Goal: Transaction & Acquisition: Subscribe to service/newsletter

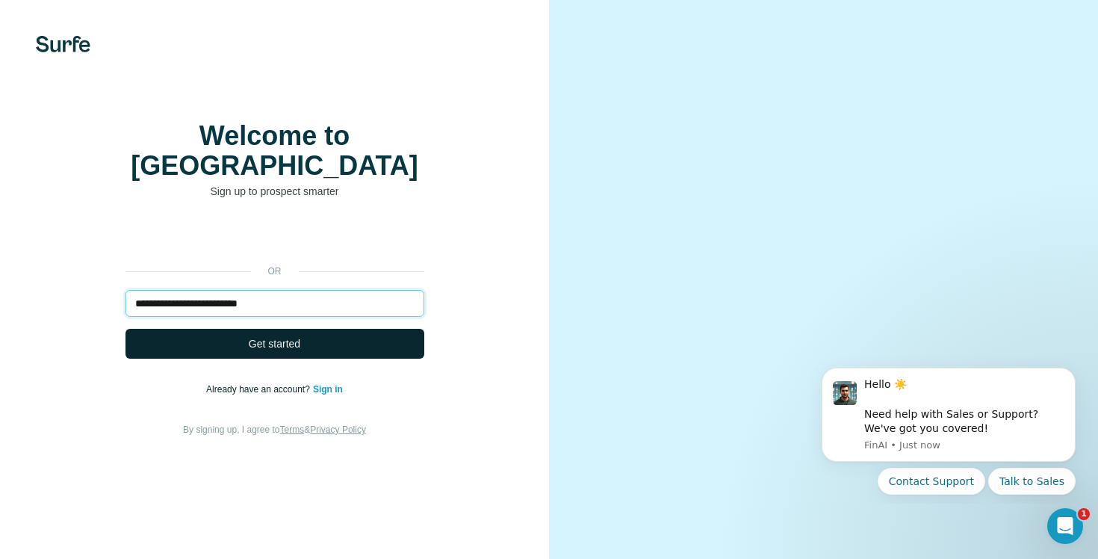
type input "**********"
click at [292, 351] on span "Get started" at bounding box center [275, 343] width 52 height 15
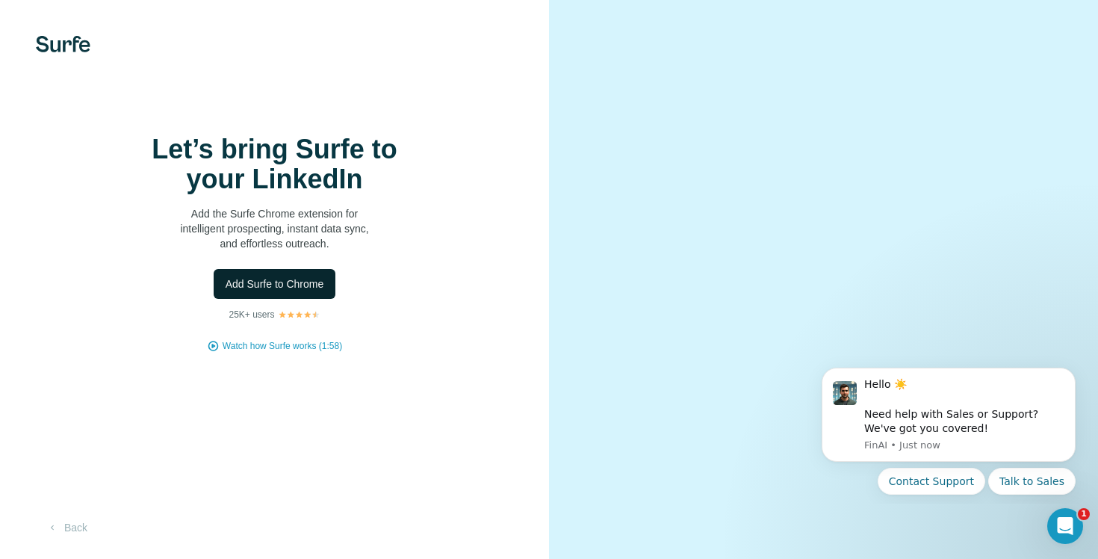
click at [282, 291] on span "Add Surfe to Chrome" at bounding box center [275, 283] width 99 height 15
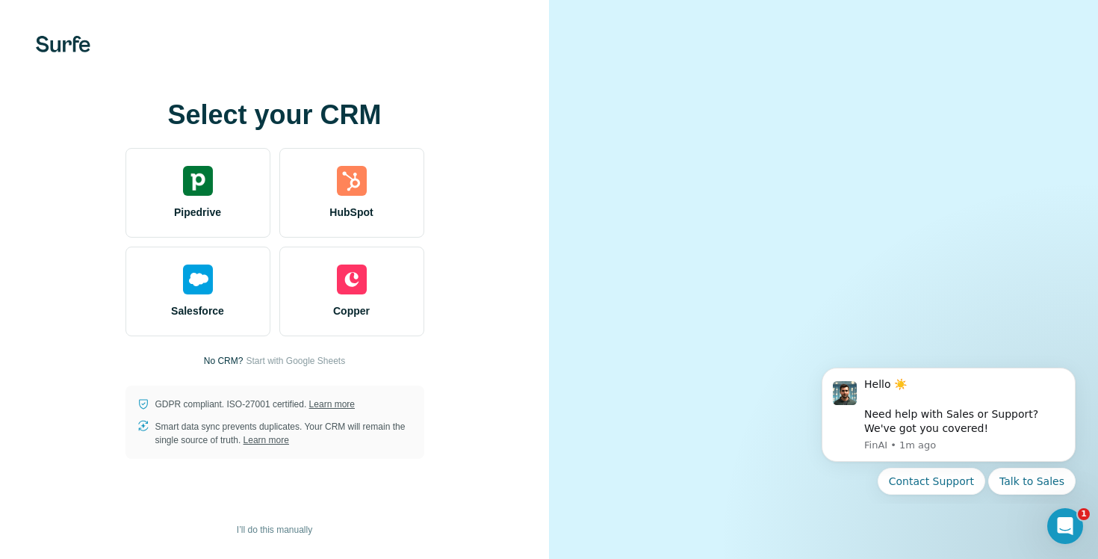
click at [1056, 163] on video at bounding box center [823, 279] width 465 height 233
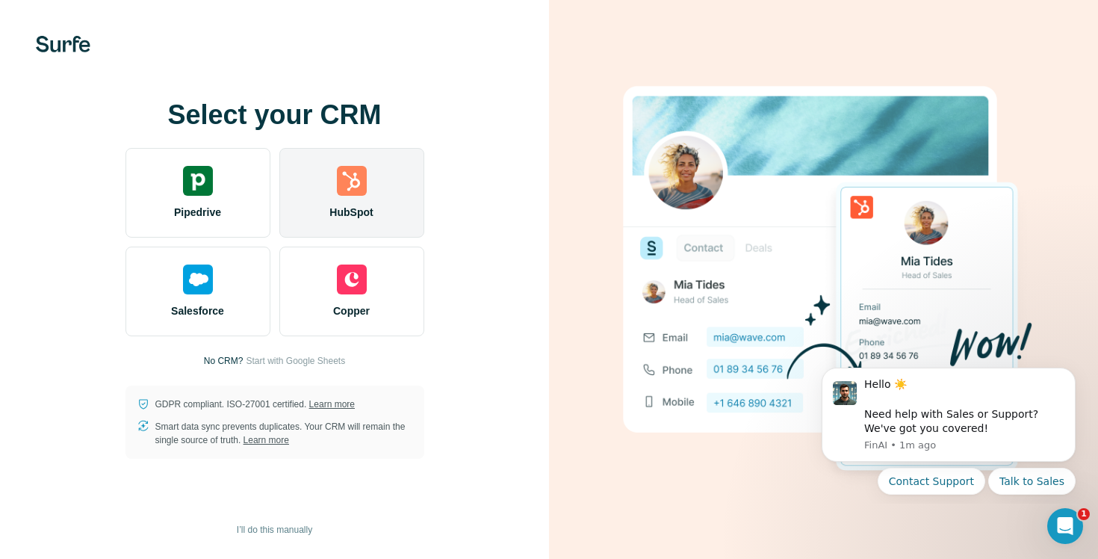
click at [371, 212] on span "HubSpot" at bounding box center [351, 212] width 43 height 15
click at [366, 195] on div "HubSpot" at bounding box center [351, 193] width 145 height 90
